Goal: Task Accomplishment & Management: Use online tool/utility

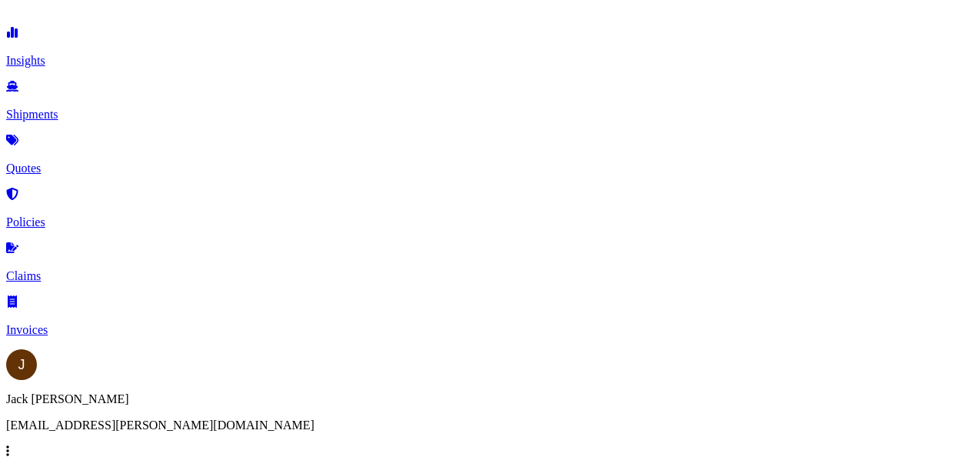
click at [87, 140] on link "Quotes" at bounding box center [489, 155] width 966 height 40
select select "Road"
select select "Sea"
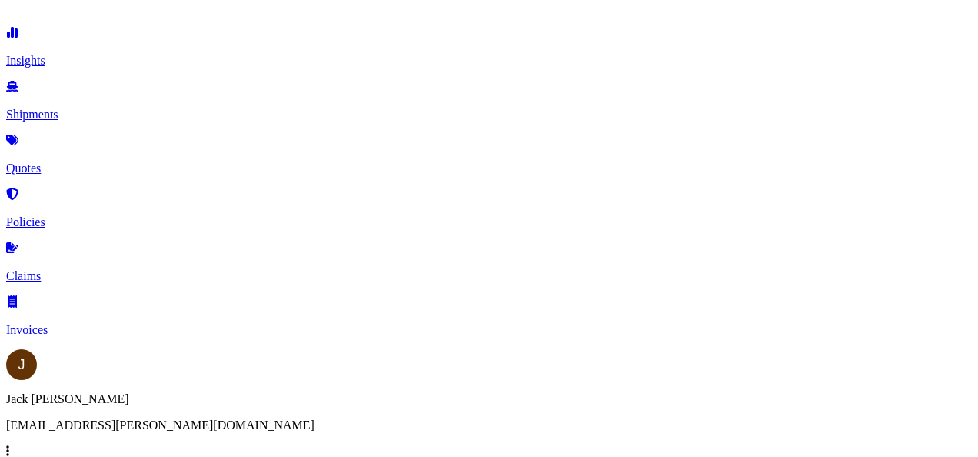
select select "1"
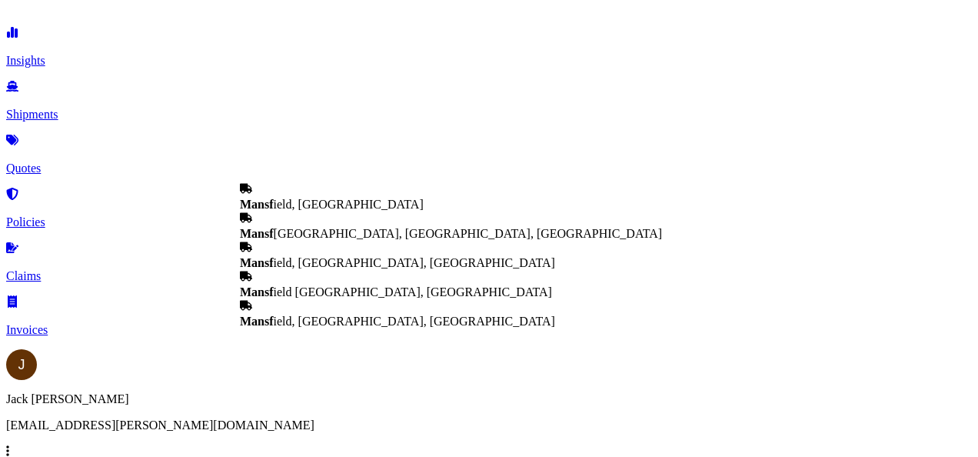
click at [344, 211] on span "Mansf ield, [GEOGRAPHIC_DATA]" at bounding box center [332, 204] width 184 height 13
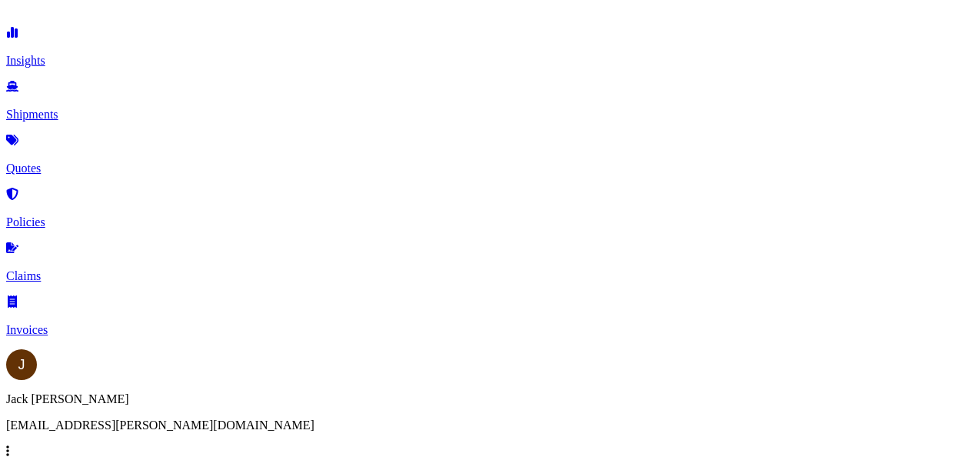
type input "[GEOGRAPHIC_DATA], [GEOGRAPHIC_DATA]"
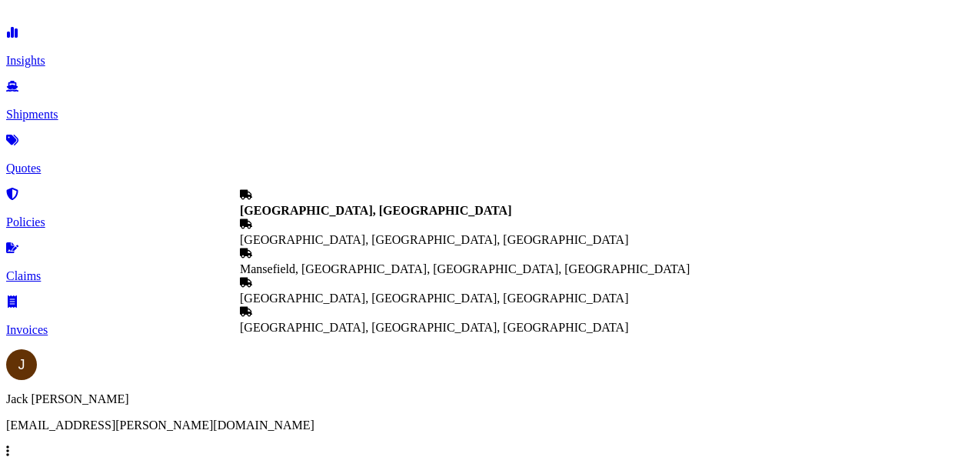
click at [326, 215] on b "[GEOGRAPHIC_DATA], [GEOGRAPHIC_DATA]" at bounding box center [375, 210] width 271 height 13
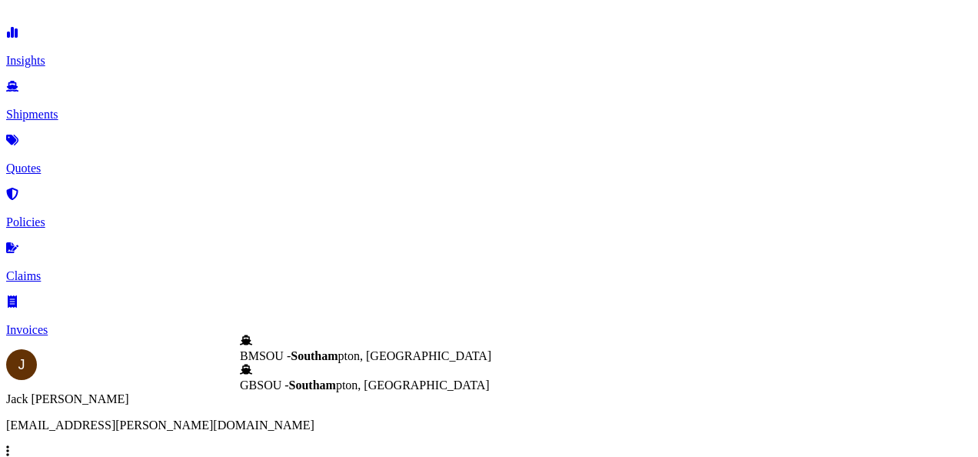
click at [387, 391] on span "GBSOU - Southam pton, [GEOGRAPHIC_DATA]" at bounding box center [365, 384] width 250 height 13
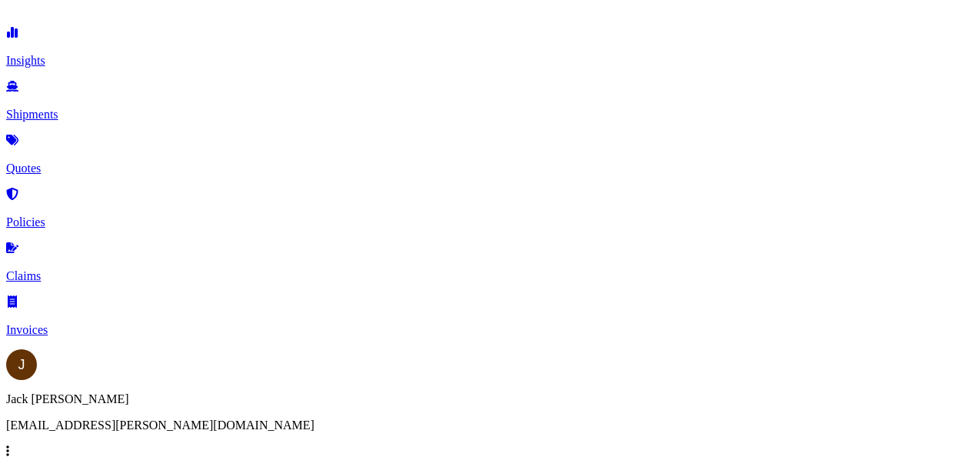
scroll to position [255, 0]
type input "GBSOU - [GEOGRAPHIC_DATA], [GEOGRAPHIC_DATA]"
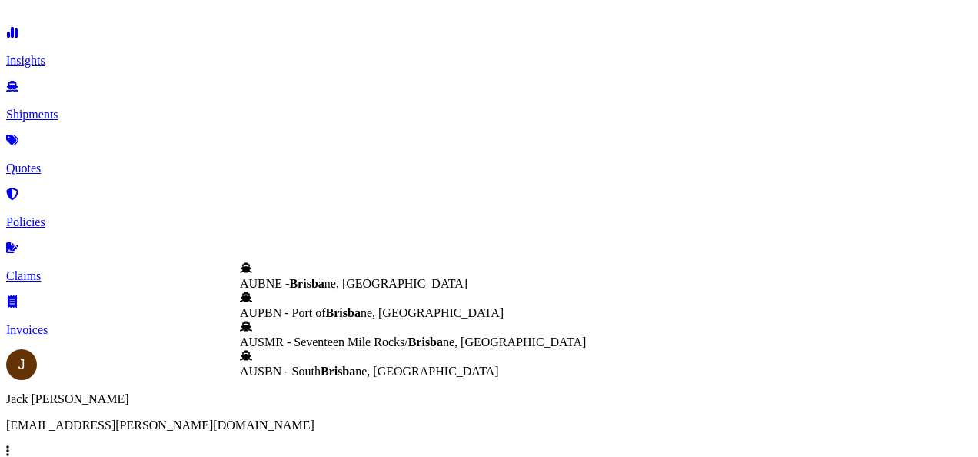
click at [323, 290] on span "AUBNE - Brisba ne, [GEOGRAPHIC_DATA]" at bounding box center [354, 283] width 228 height 13
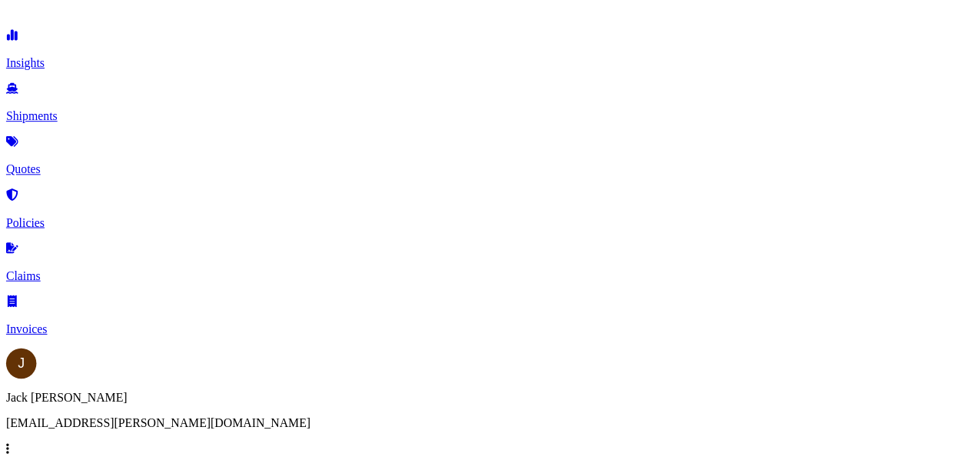
scroll to position [101, 0]
type input "AUBNE - [GEOGRAPHIC_DATA], [GEOGRAPHIC_DATA]"
type input "8500"
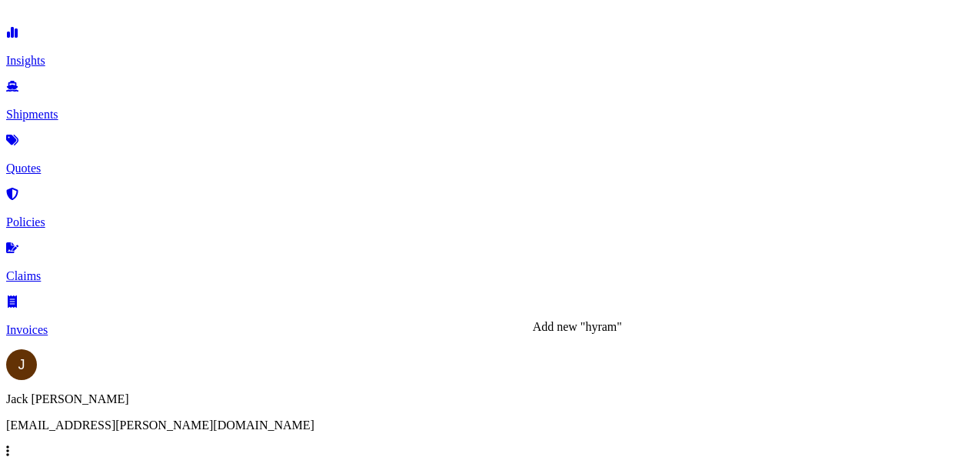
drag, startPoint x: 603, startPoint y: 304, endPoint x: 449, endPoint y: 311, distance: 153.9
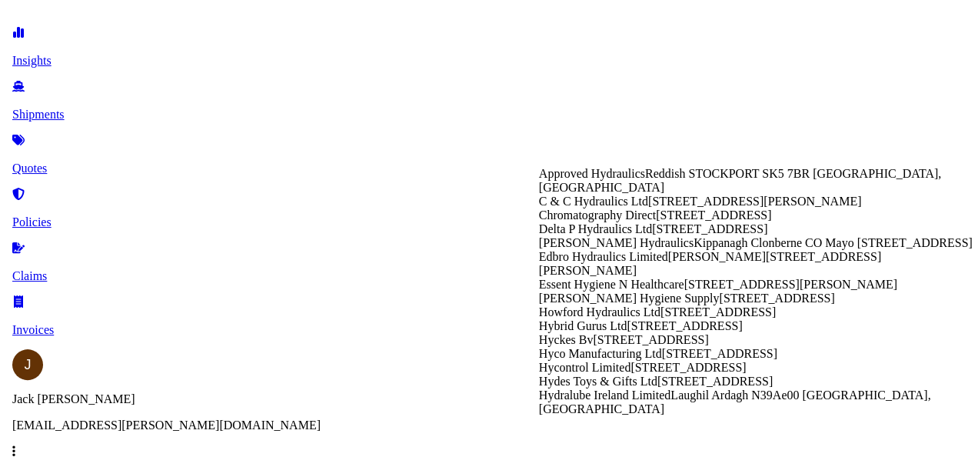
scroll to position [255, 0]
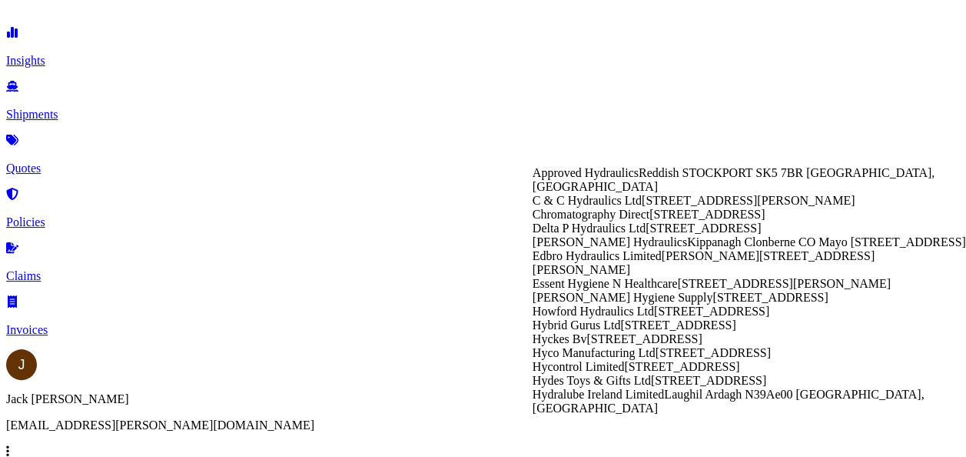
type input "h"
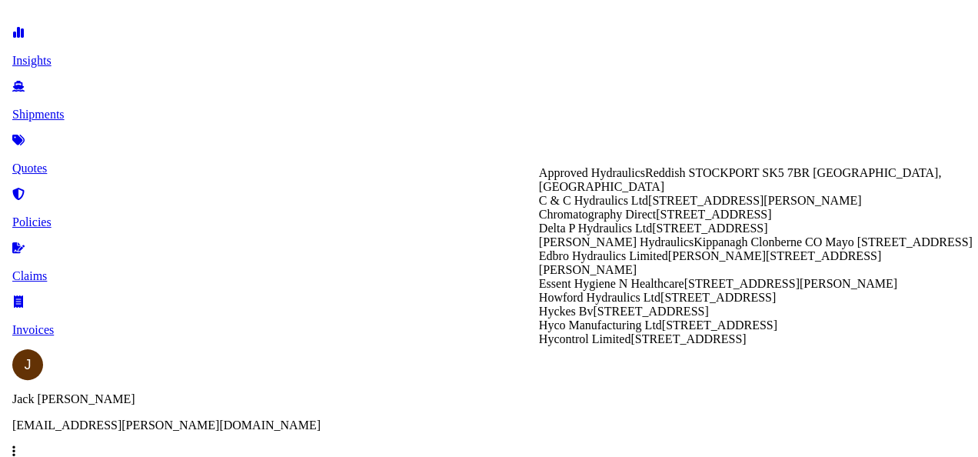
scroll to position [0, 0]
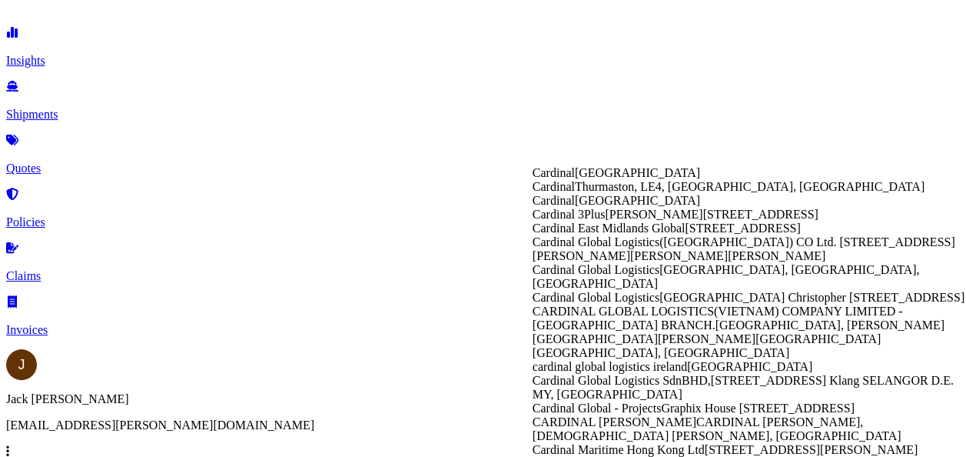
type input "c"
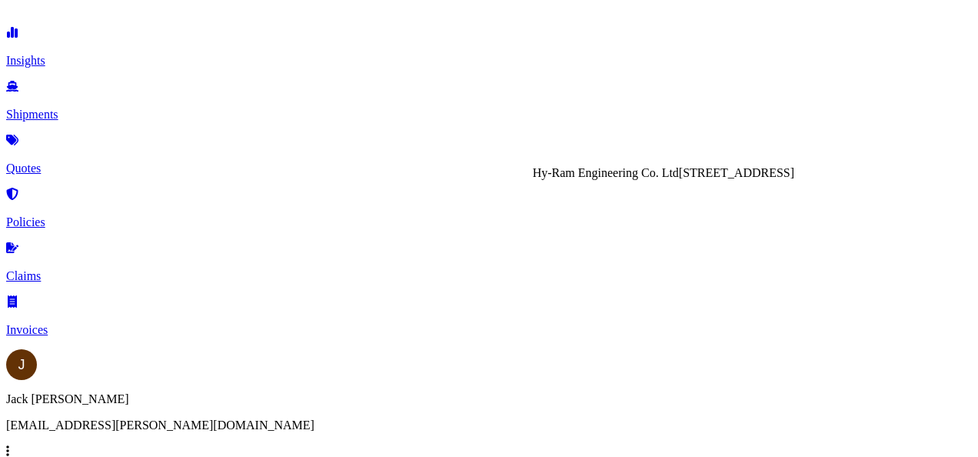
click at [604, 179] on span "Hy-Ram Engineering Co. Ltd" at bounding box center [606, 172] width 146 height 13
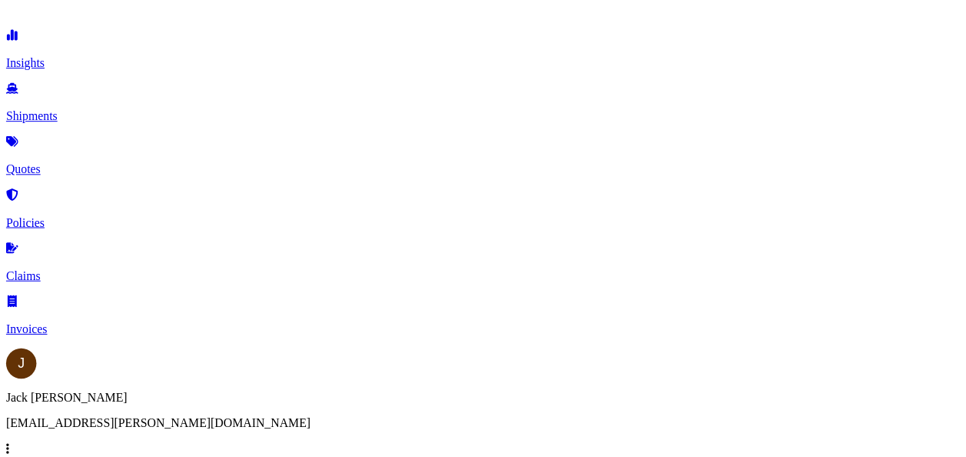
scroll to position [25, 0]
type input "Hy-Ram Engineering Co. Ltd"
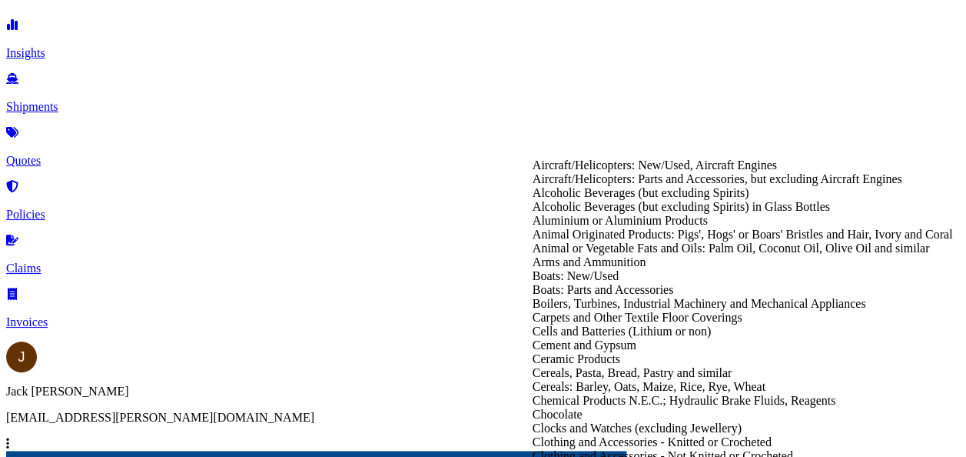
scroll to position [0, 0]
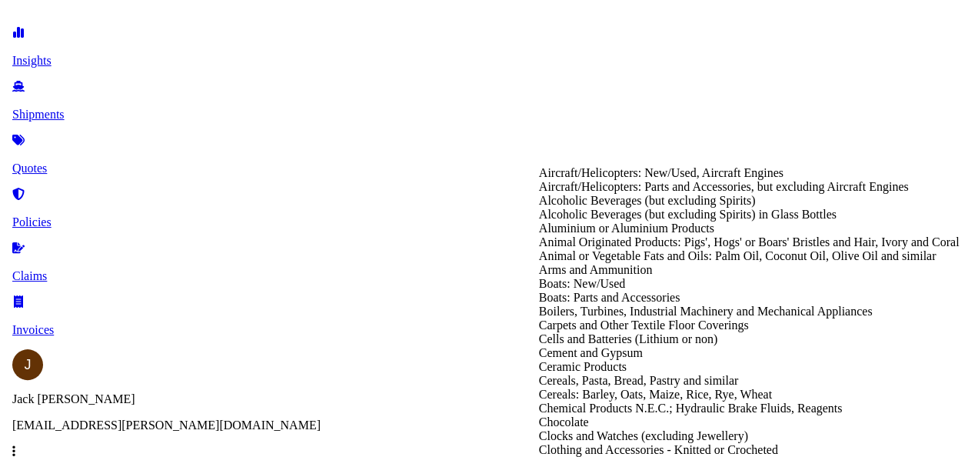
scroll to position [846, 0]
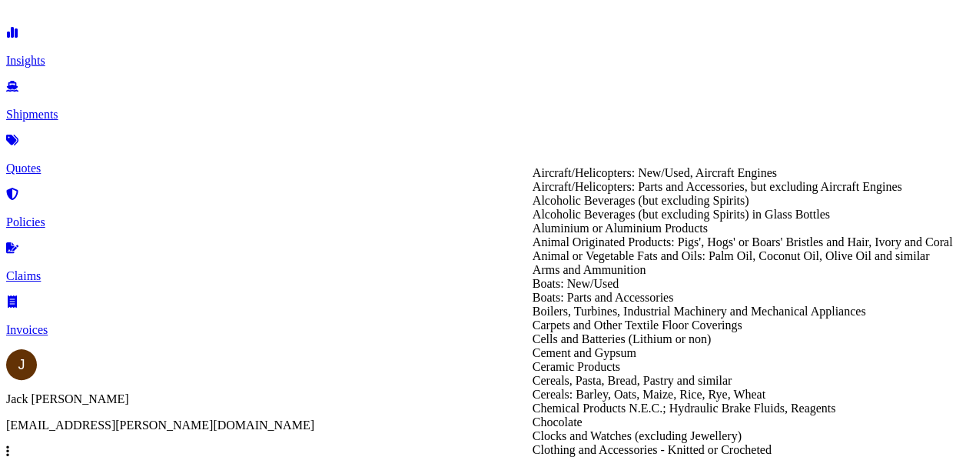
type input "Electrical Machinery and Equipment"
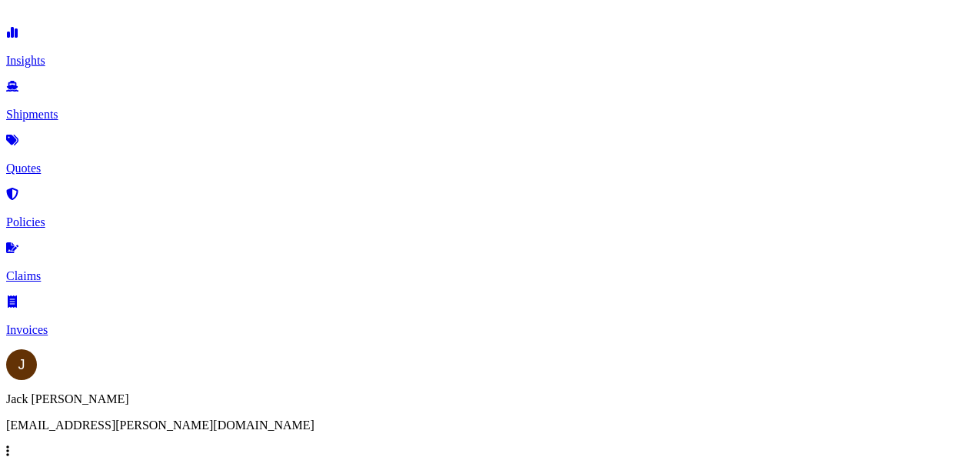
type textarea "machinery parts"
type input "1"
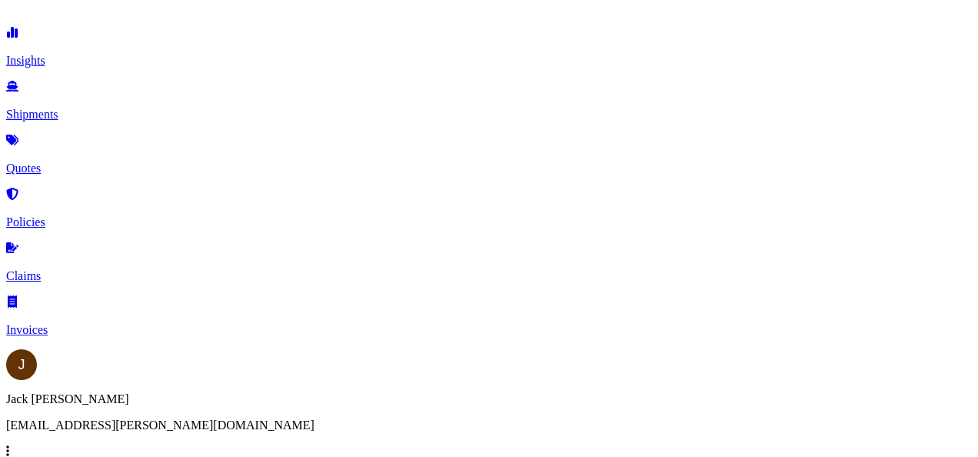
type input "9"
type input "195"
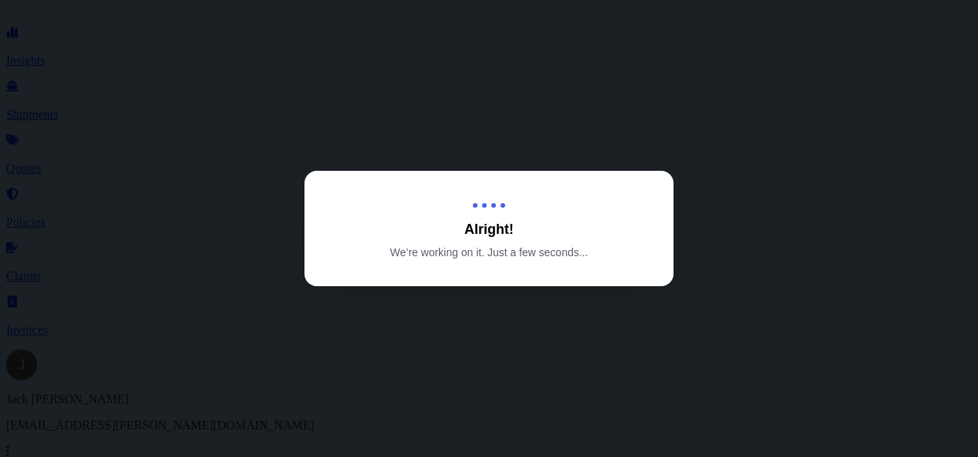
select select "Road"
select select "Sea"
select select "1"
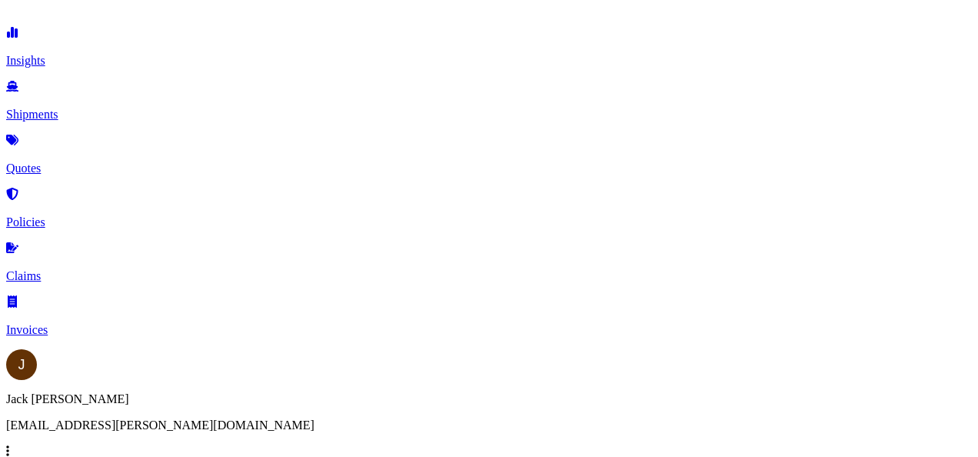
scroll to position [1307, 0]
